Goal: Navigation & Orientation: Go to known website

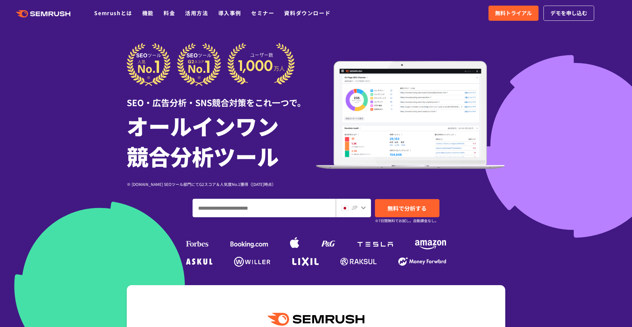
click at [508, 37] on div at bounding box center [316, 183] width 632 height 367
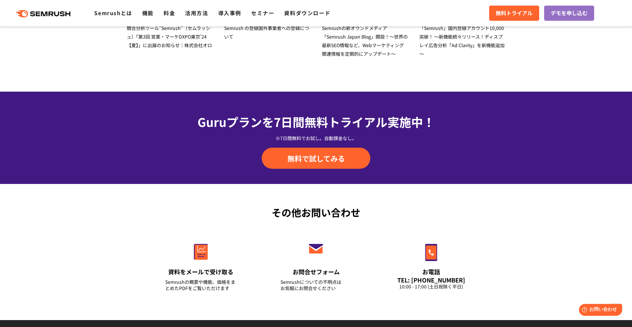
scroll to position [2187, 0]
